Goal: Task Accomplishment & Management: Use online tool/utility

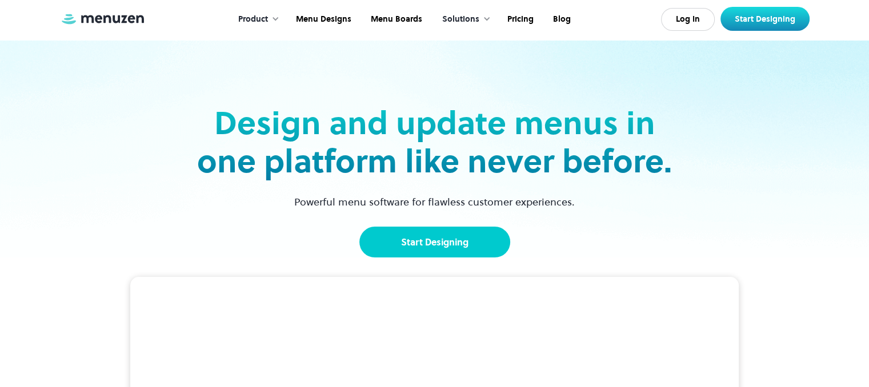
drag, startPoint x: 0, startPoint y: 0, endPoint x: 387, endPoint y: 231, distance: 450.5
click at [387, 231] on link "Start Designing" at bounding box center [434, 242] width 151 height 31
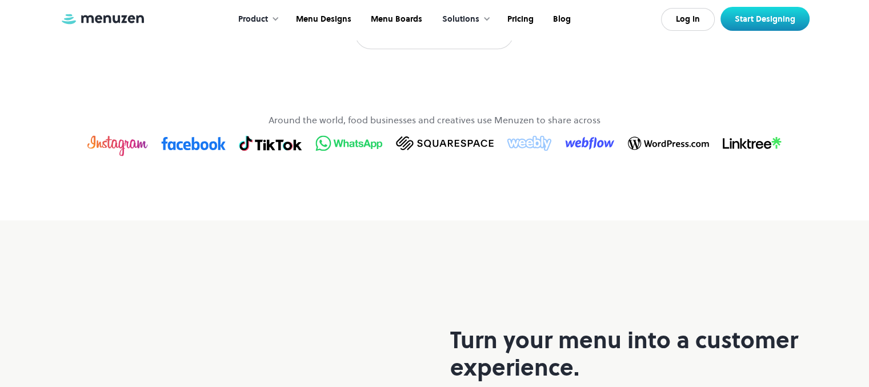
scroll to position [753, 0]
